Goal: Find specific page/section: Find specific page/section

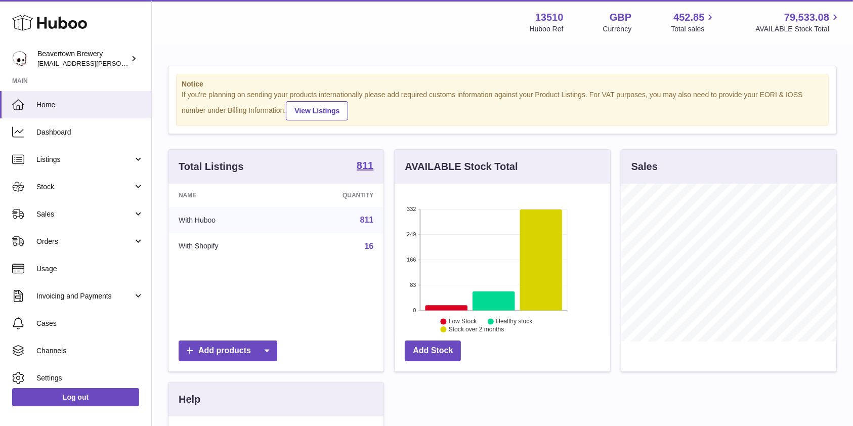
scroll to position [158, 215]
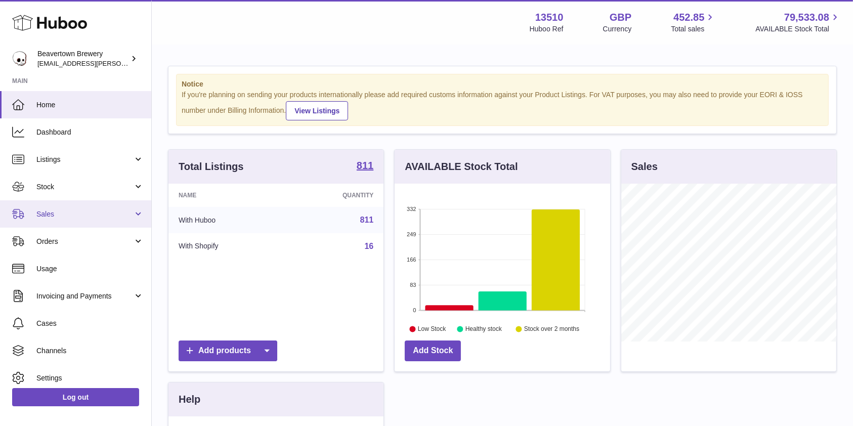
click at [67, 214] on span "Sales" at bounding box center [84, 214] width 97 height 10
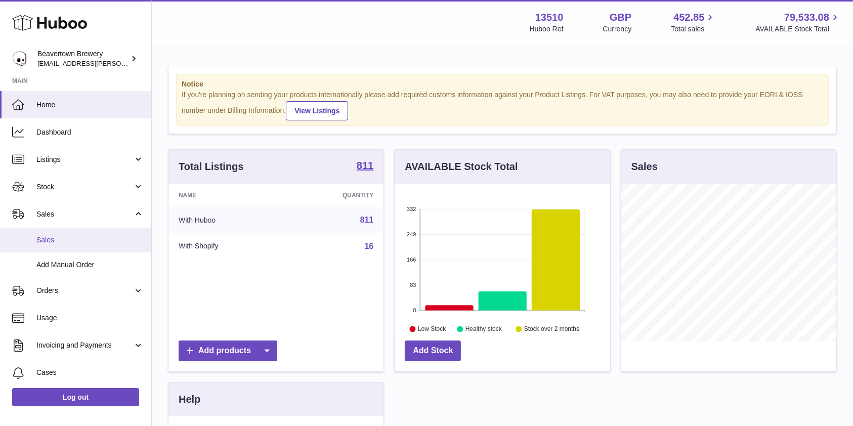
click at [59, 231] on link "Sales" at bounding box center [75, 240] width 151 height 25
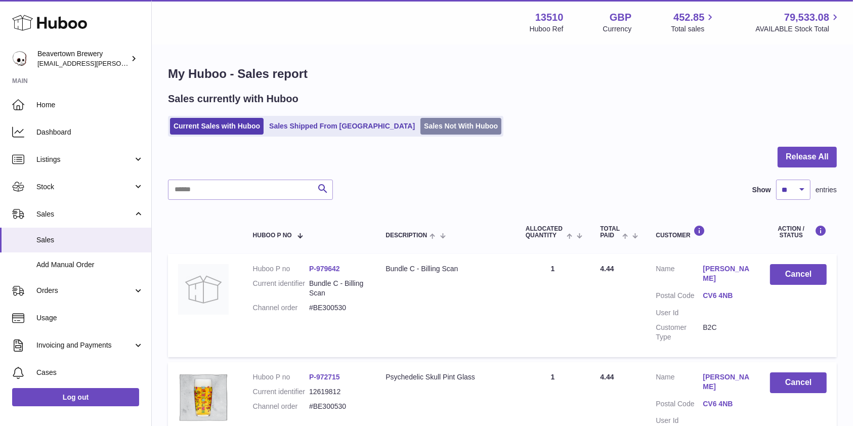
click at [420, 125] on link "Sales Not With Huboo" at bounding box center [460, 126] width 81 height 17
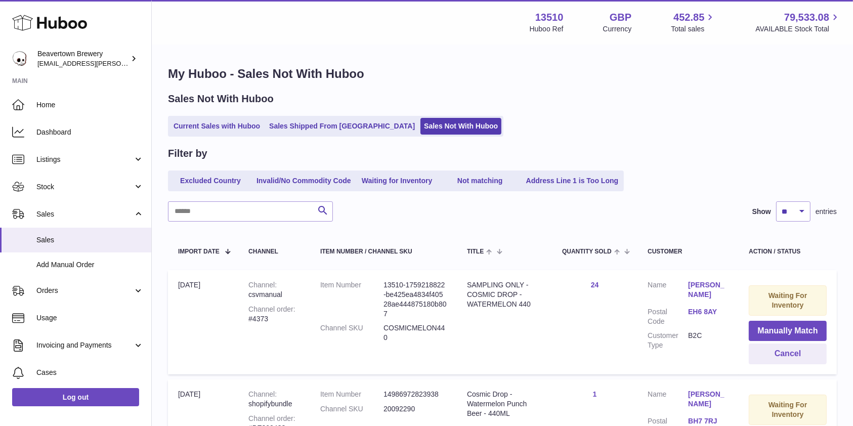
scroll to position [142, 0]
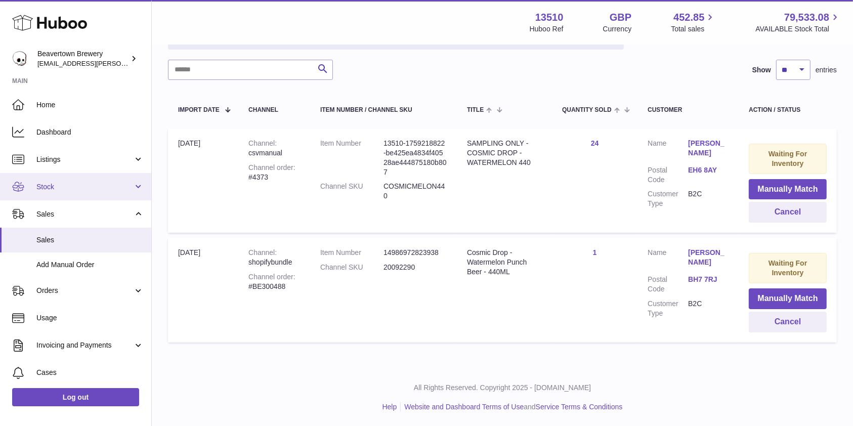
click at [95, 193] on link "Stock" at bounding box center [75, 186] width 151 height 27
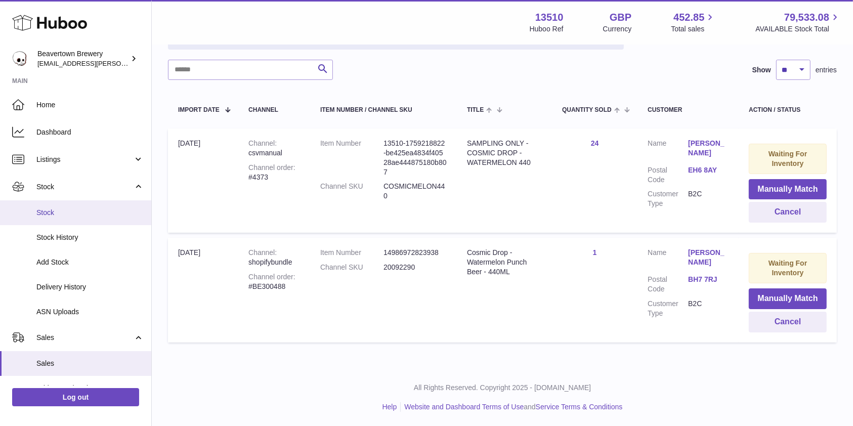
click at [73, 209] on span "Stock" at bounding box center [89, 213] width 107 height 10
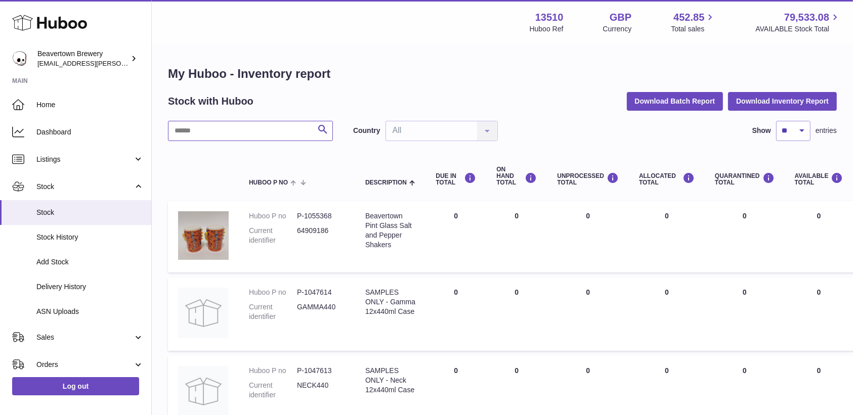
click at [203, 140] on input "text" at bounding box center [250, 131] width 165 height 20
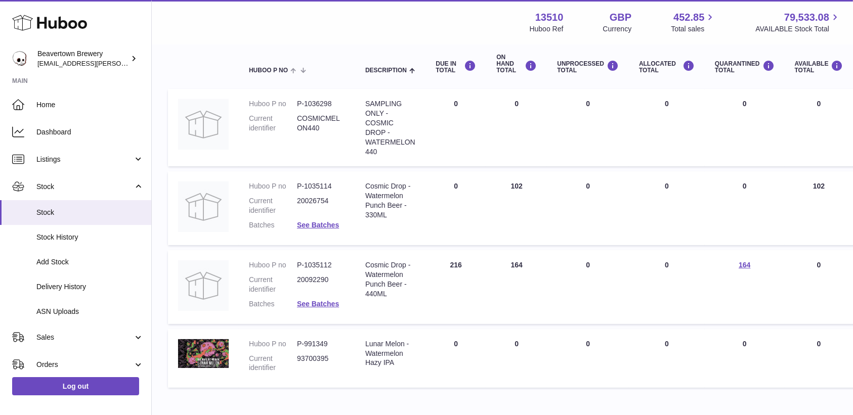
scroll to position [113, 0]
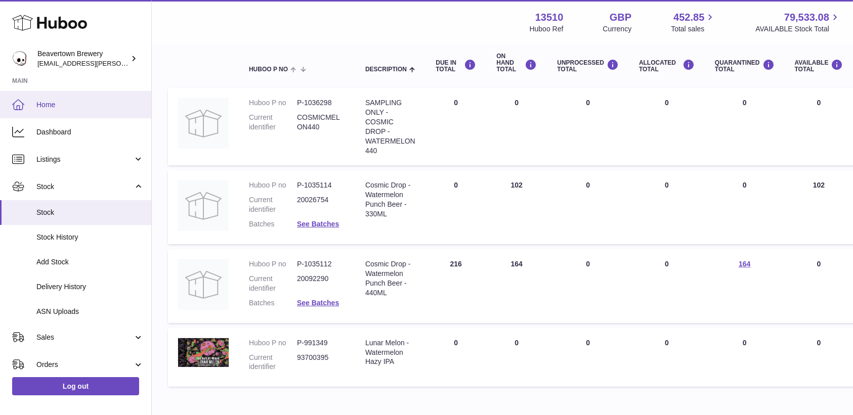
type input "*****"
click at [58, 105] on span "Home" at bounding box center [89, 105] width 107 height 10
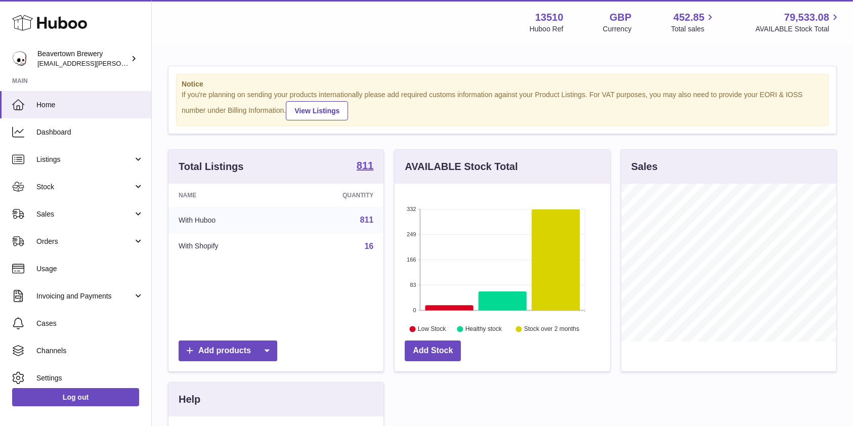
scroll to position [158, 215]
